Goal: Navigation & Orientation: Go to known website

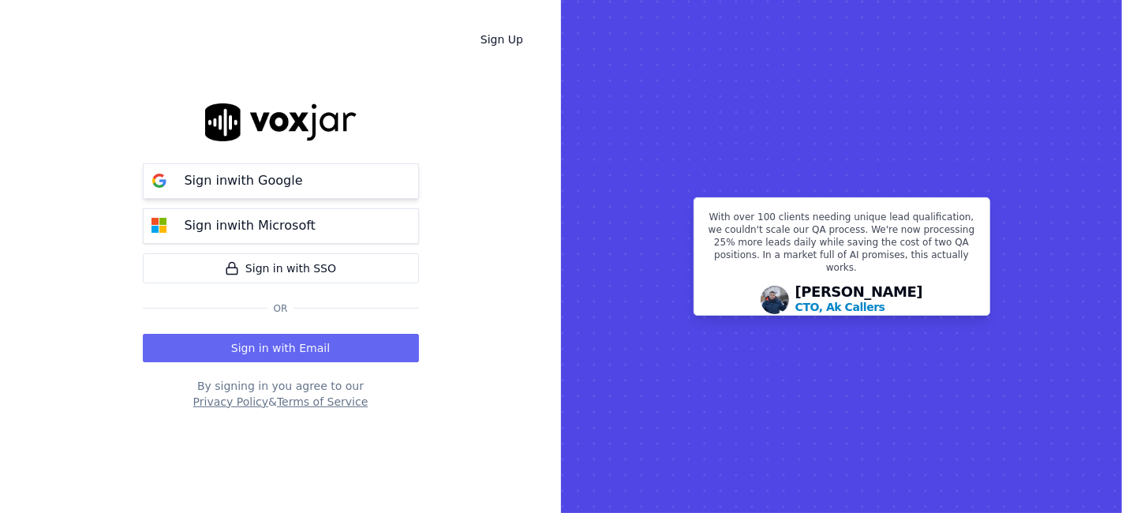
click at [314, 178] on button "Sign in with Google" at bounding box center [281, 181] width 276 height 36
